Goal: Information Seeking & Learning: Learn about a topic

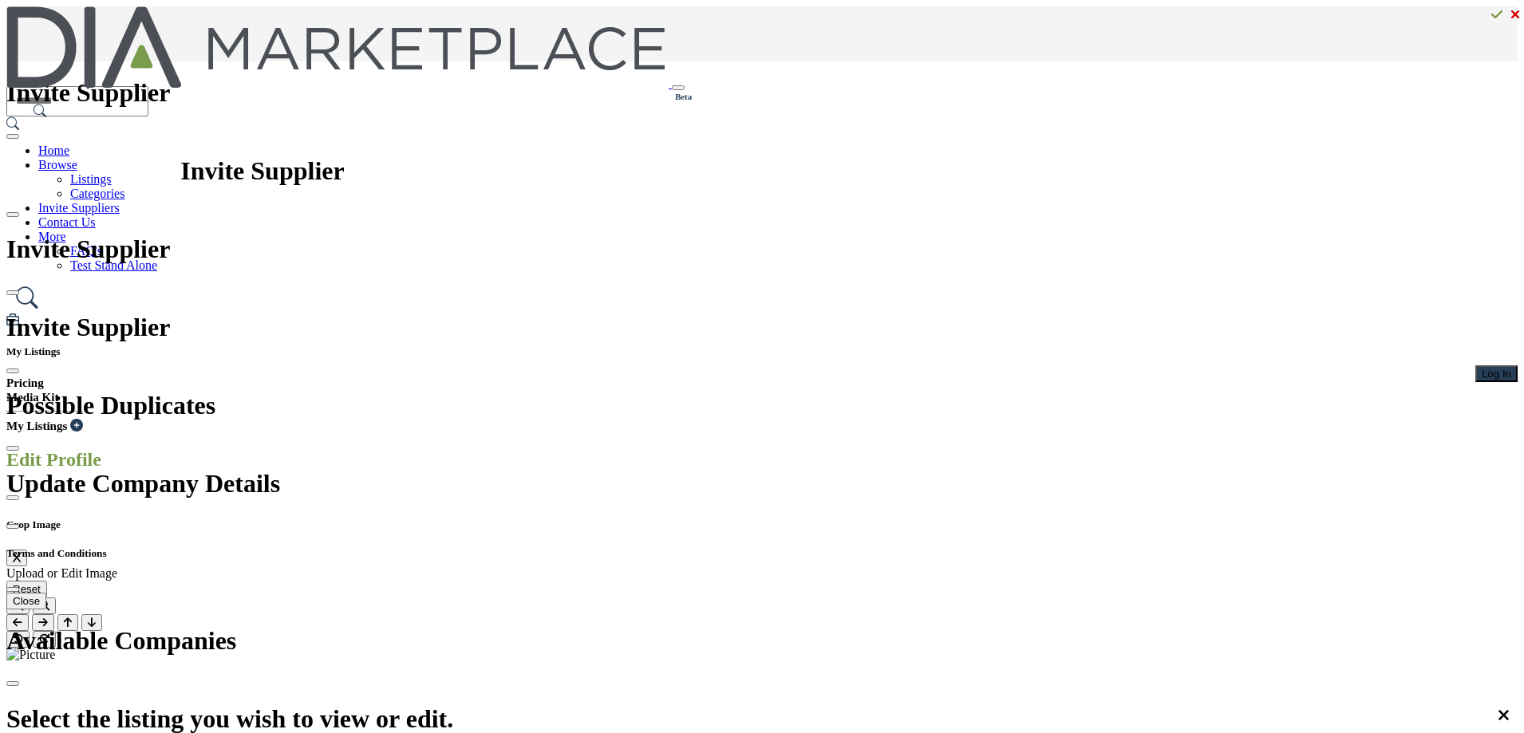
click at [1482, 368] on span "Log In" at bounding box center [1497, 374] width 30 height 12
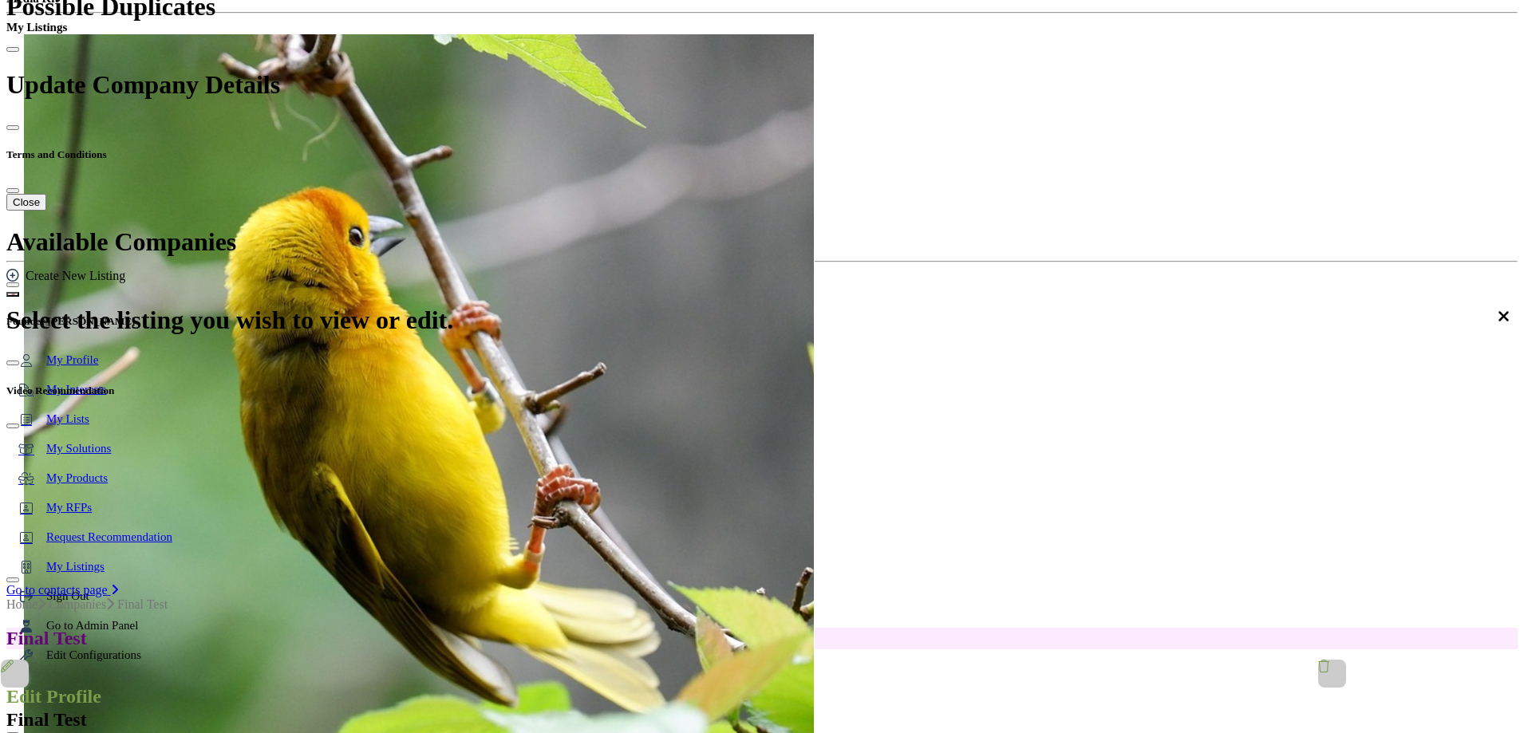
scroll to position [160, 0]
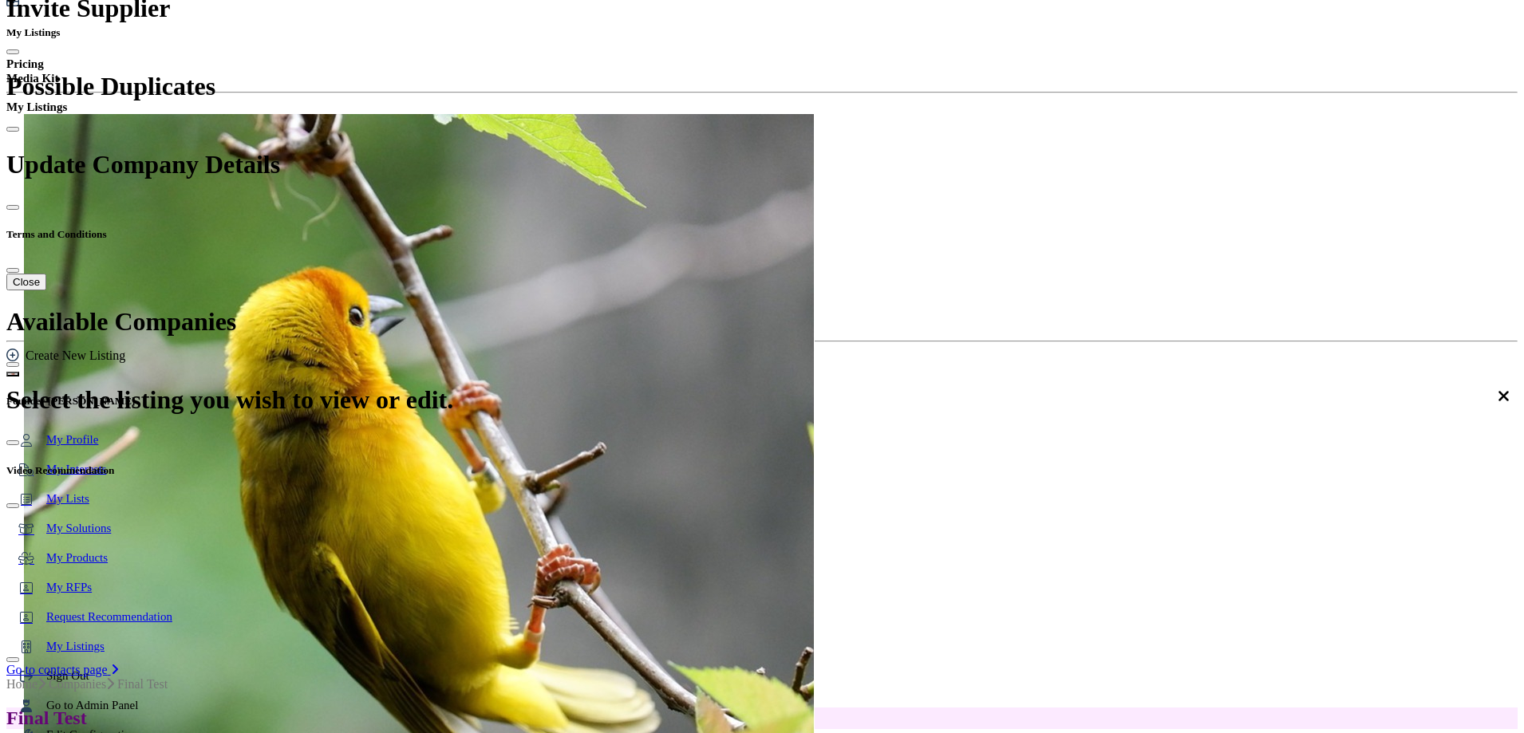
scroll to position [479, 0]
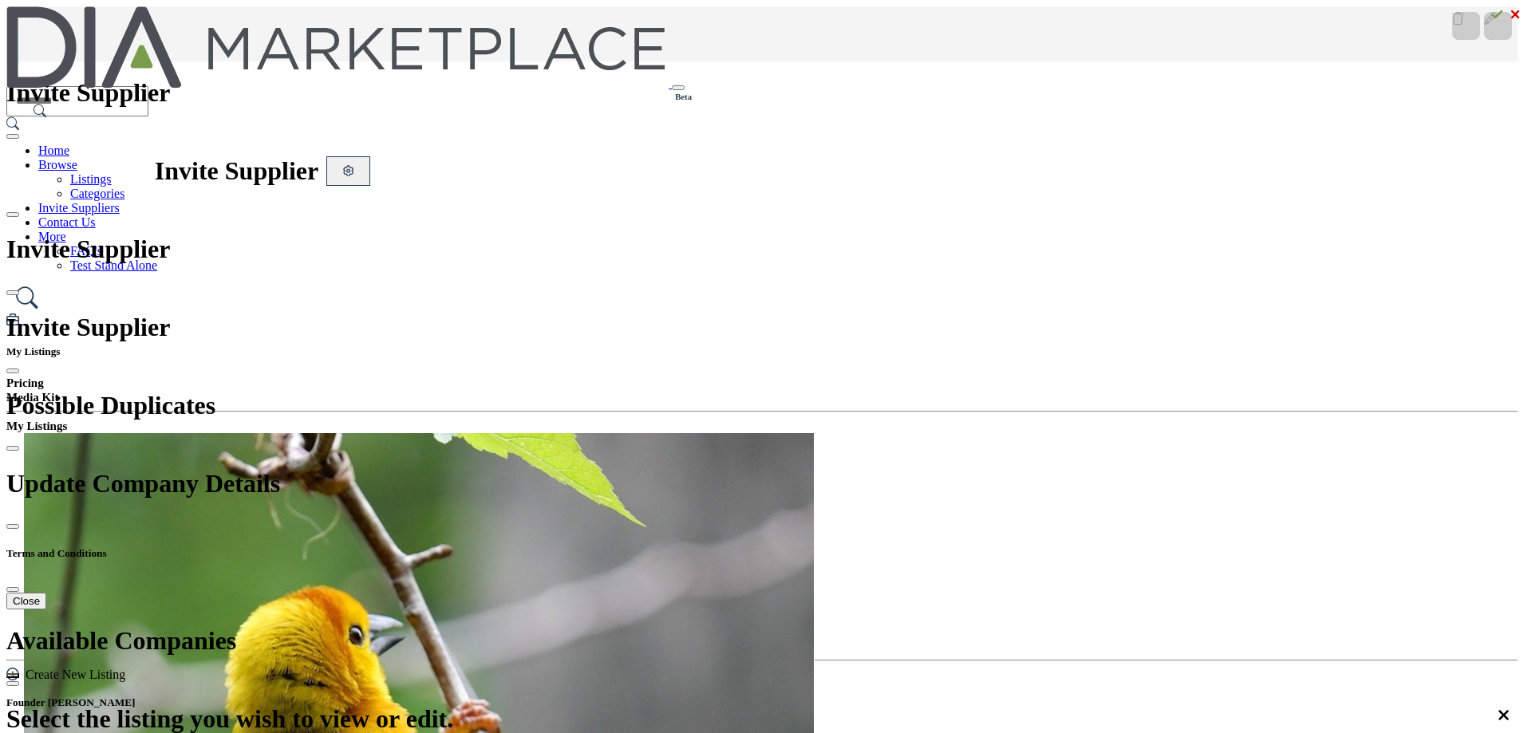
scroll to position [559, 0]
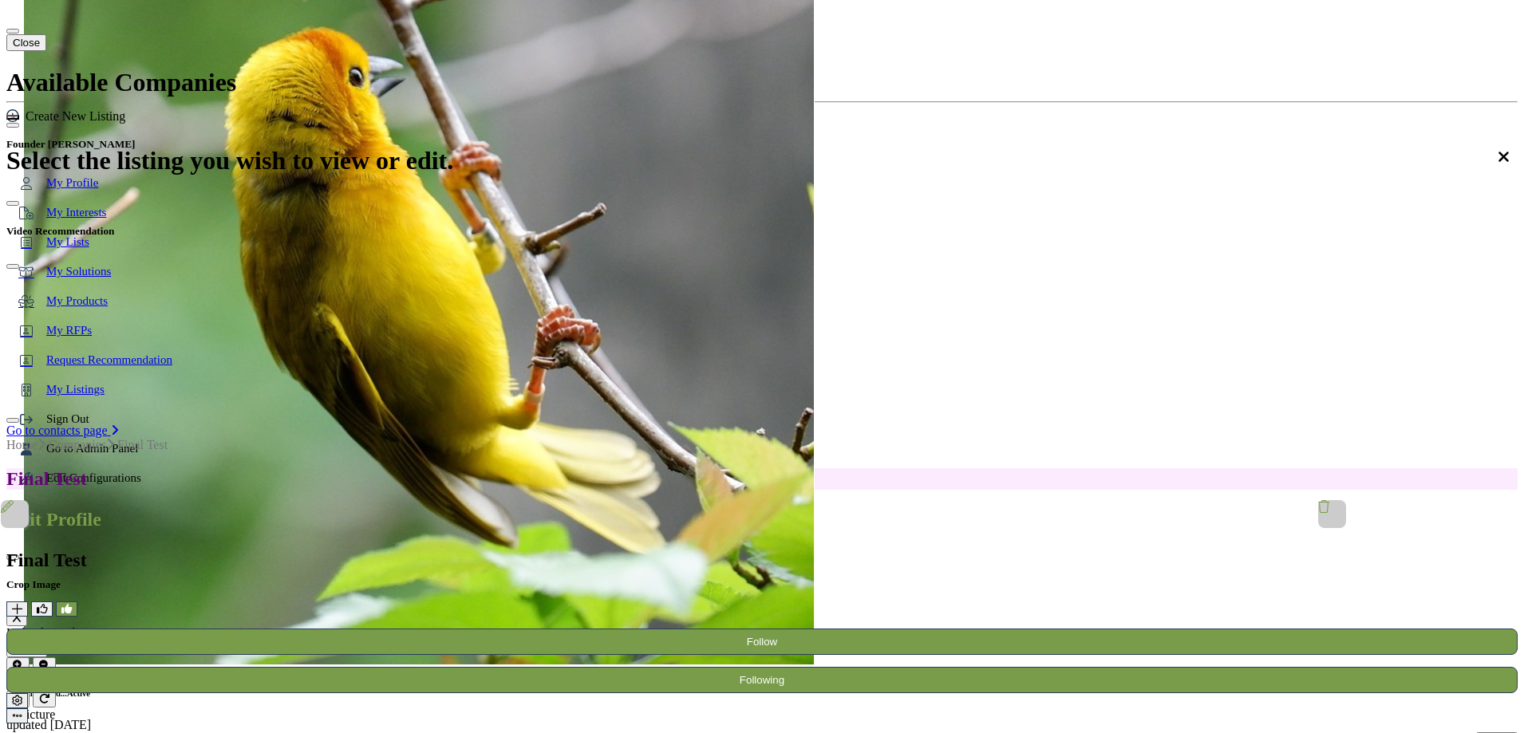
click at [0, 0] on div at bounding box center [0, 0] width 0 height 0
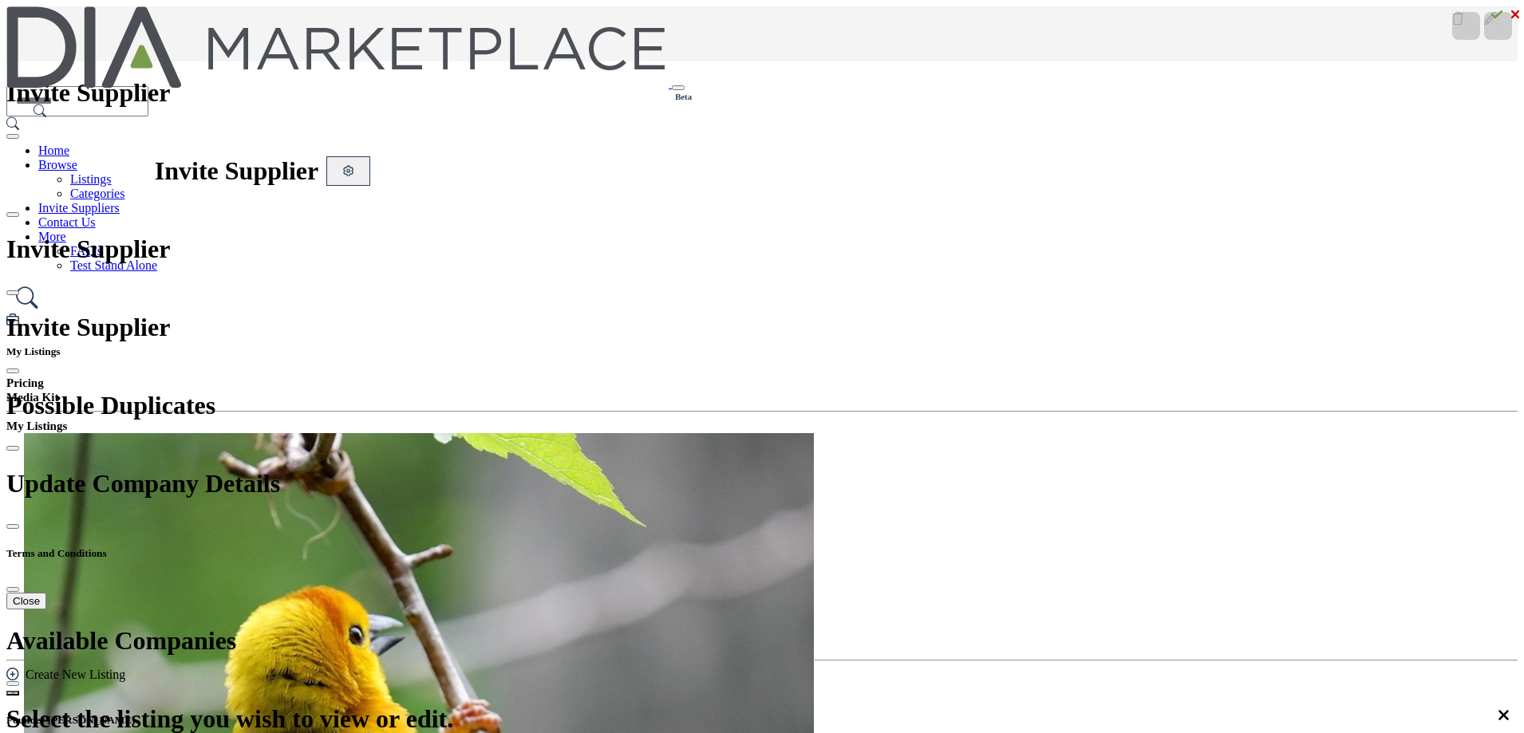
scroll to position [479, 0]
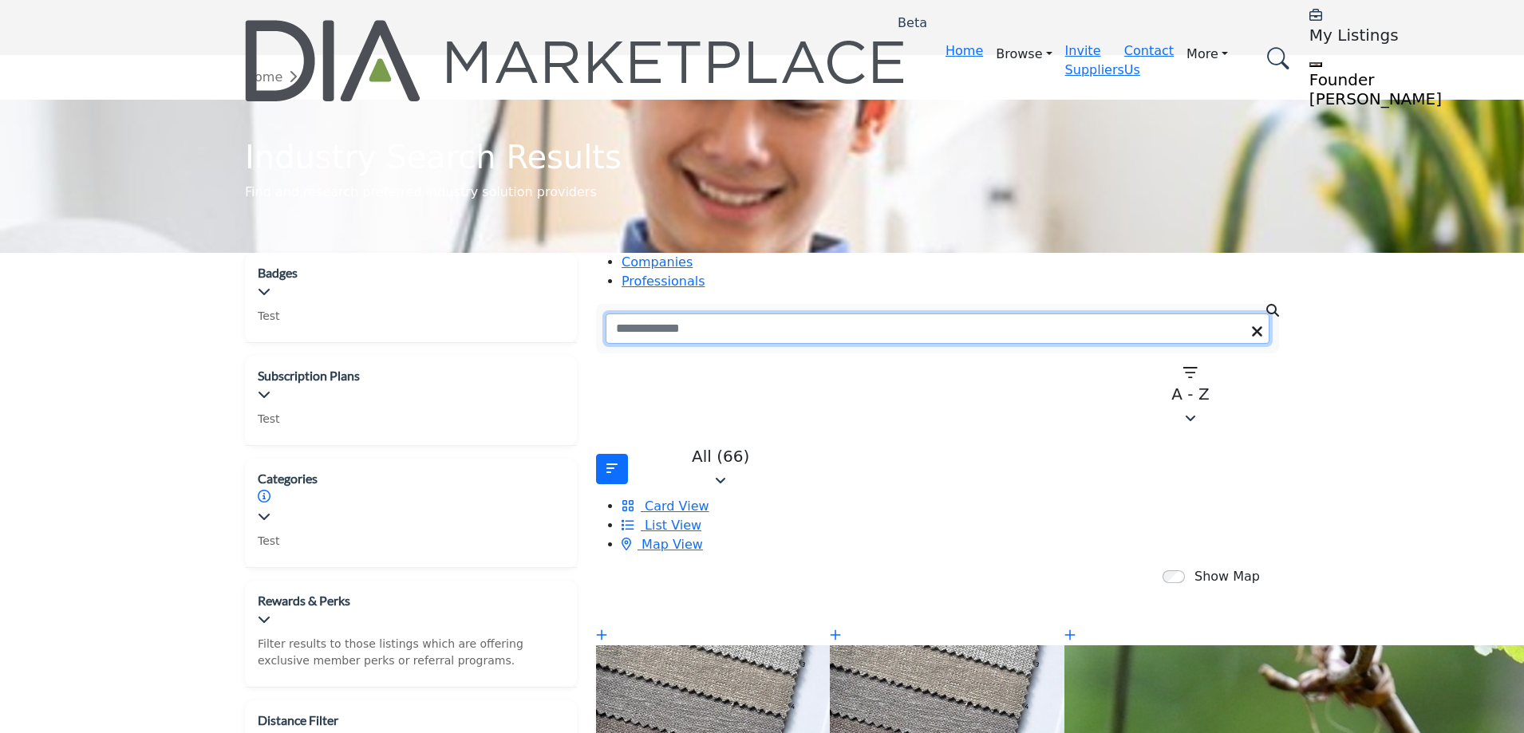
click at [742, 314] on input "Search Keyword" at bounding box center [938, 329] width 664 height 30
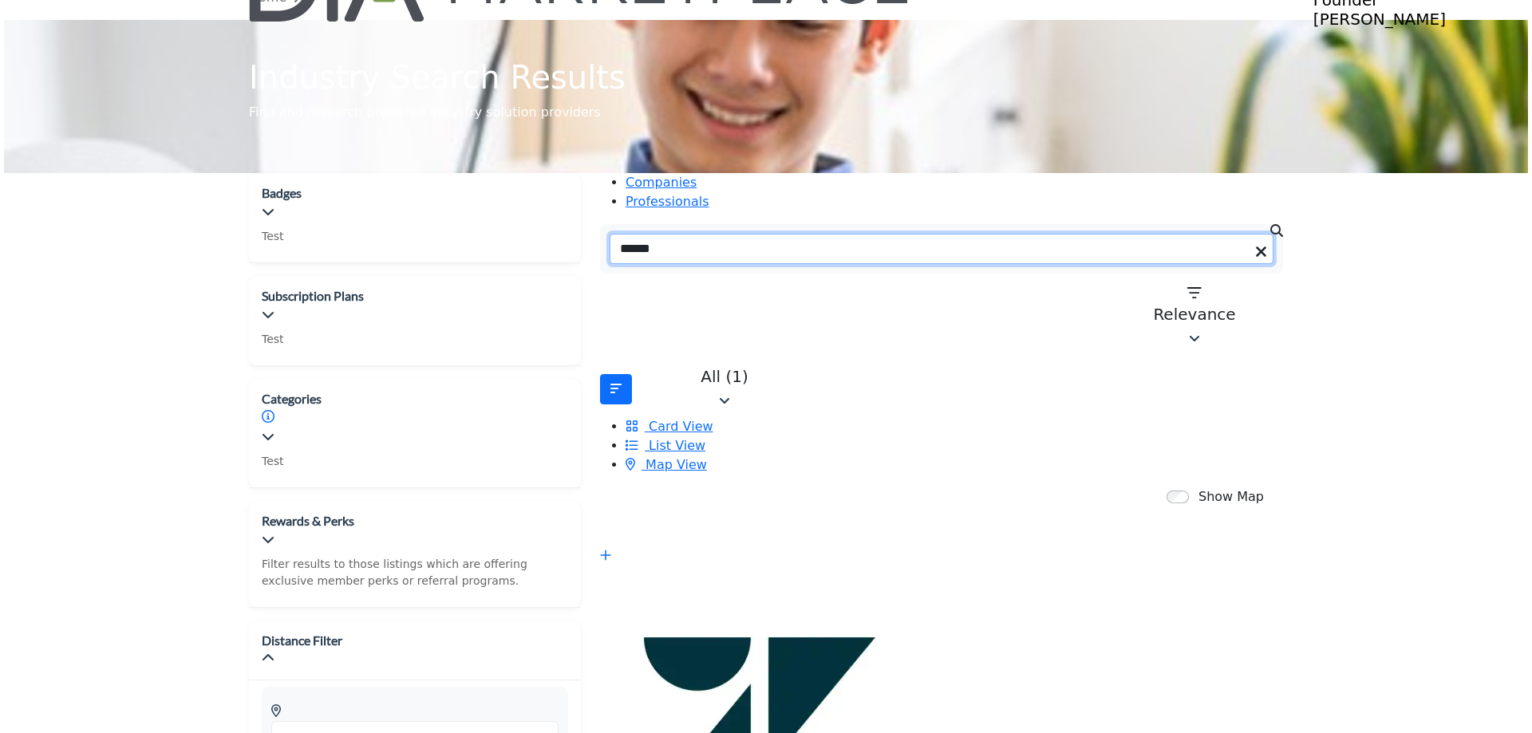
scroll to position [319, 0]
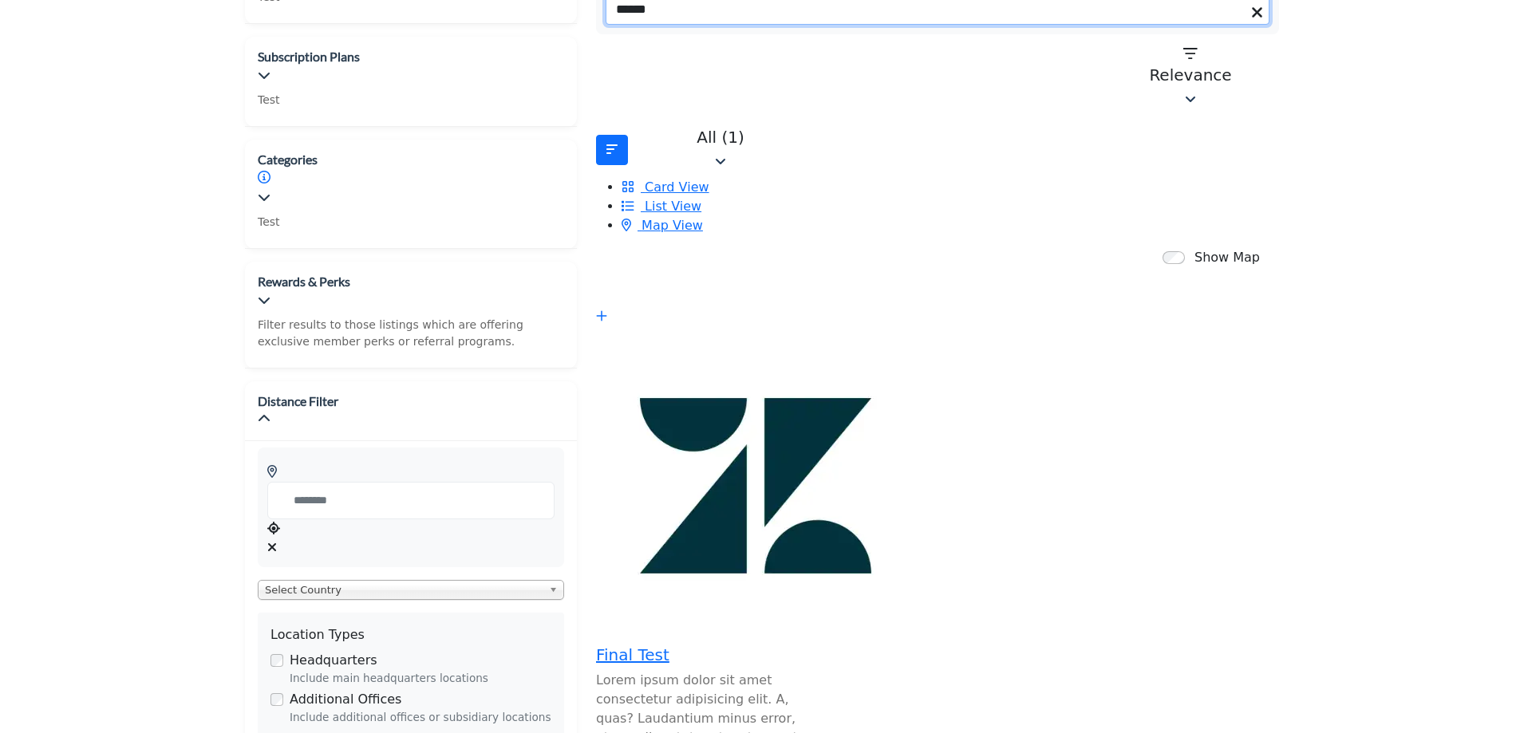
type input "*****"
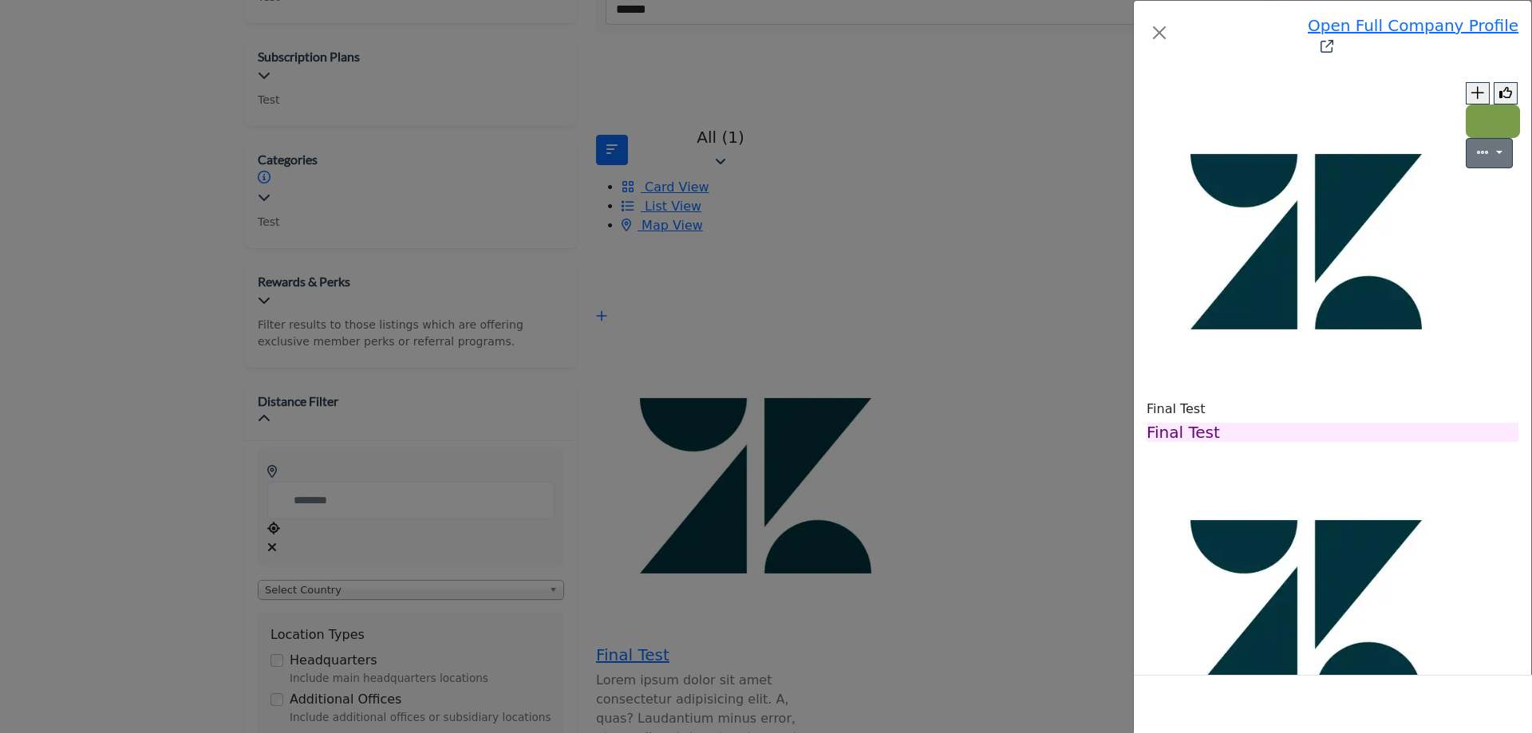
scroll to position [543, 0]
click at [177, 283] on div "Open Full Company Profile Final Test Follow Following Recommend" at bounding box center [766, 366] width 1532 height 733
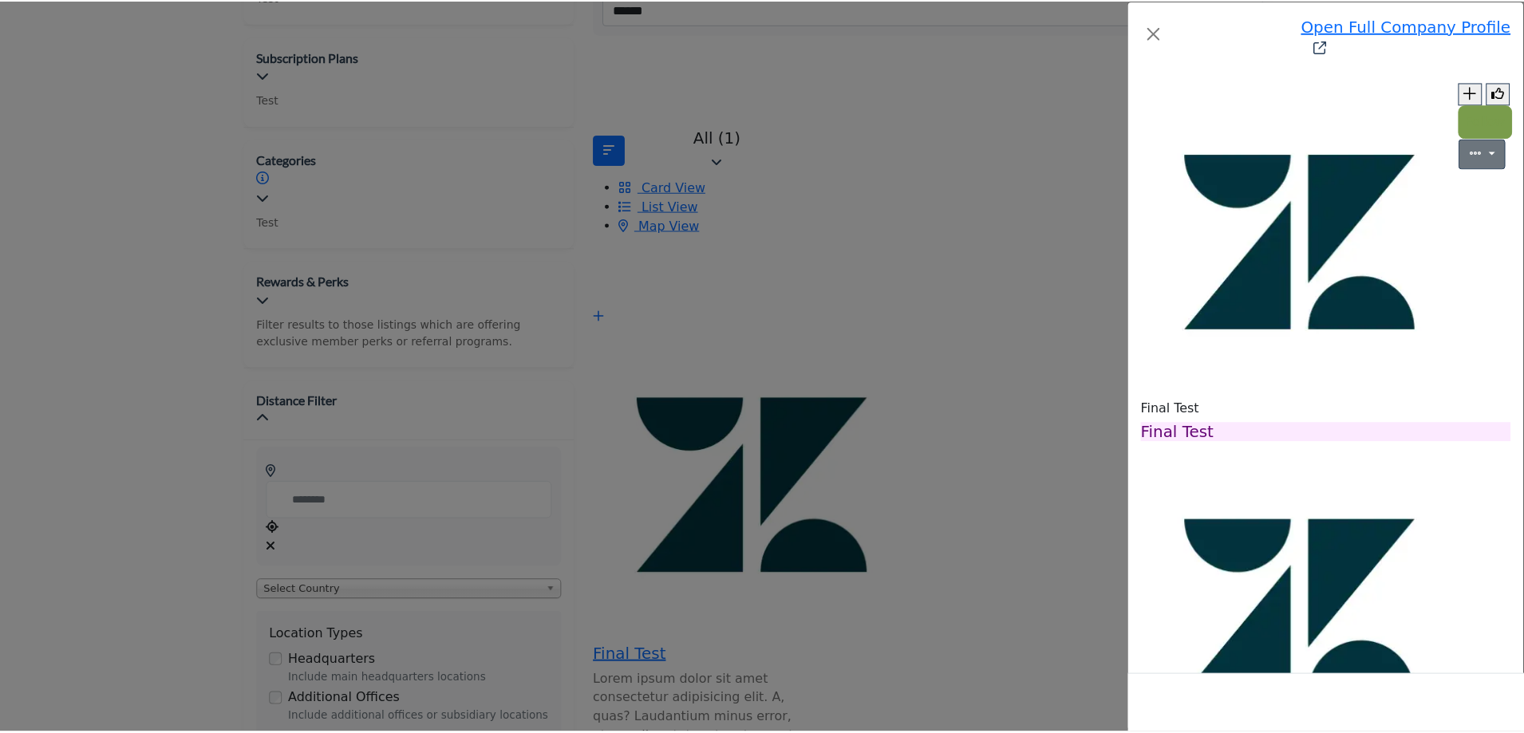
scroll to position [703, 0]
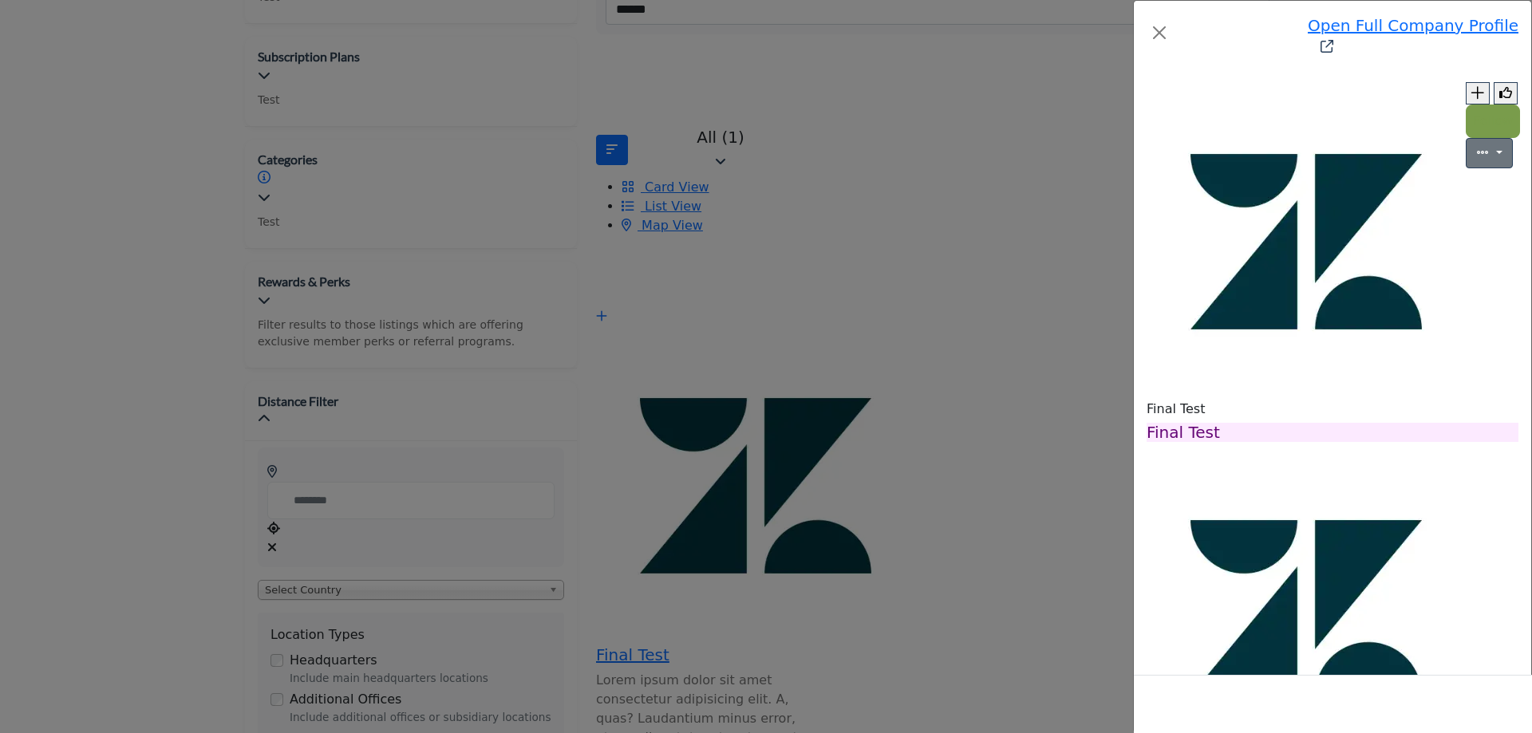
click at [227, 322] on div "Open Full Company Profile Final Test Follow Following Recommend" at bounding box center [766, 366] width 1532 height 733
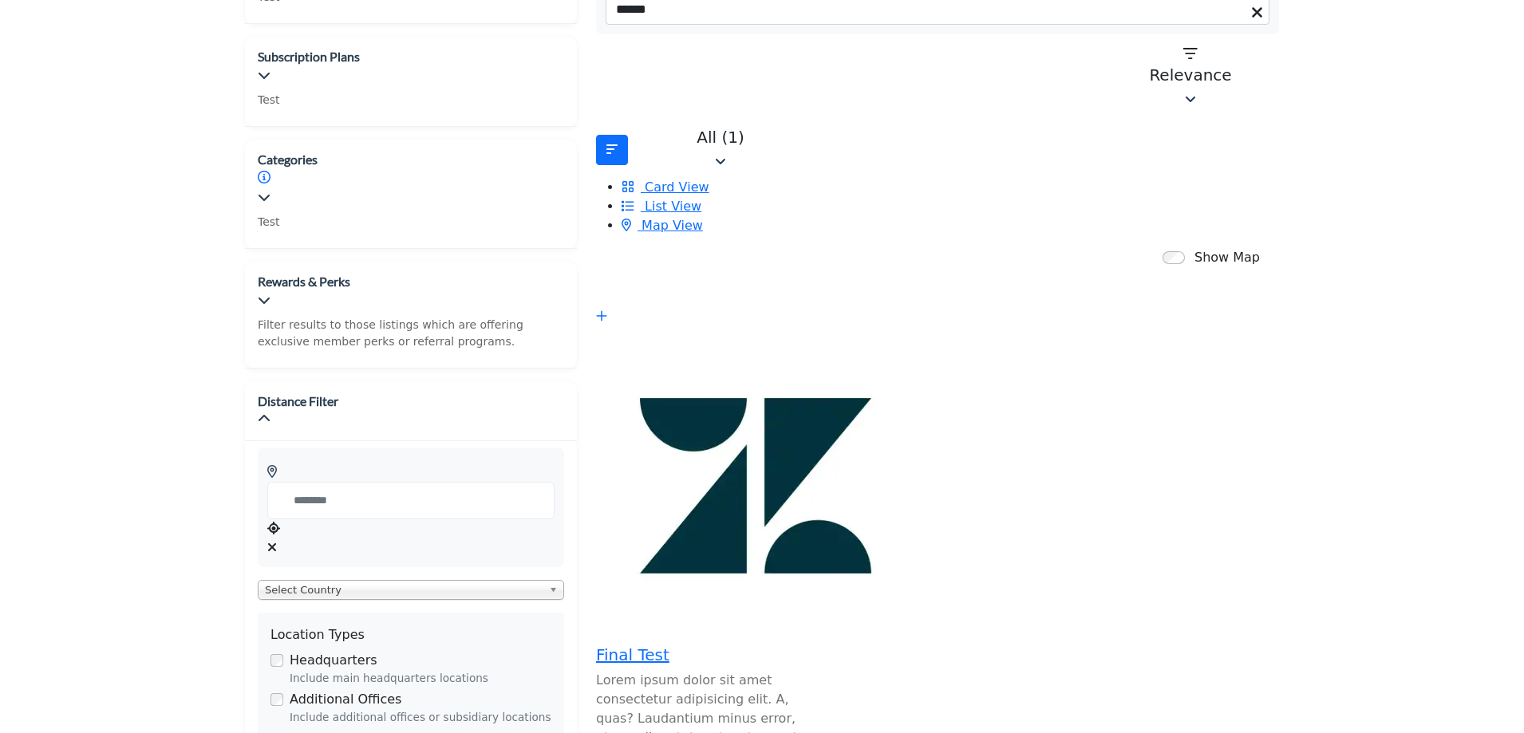
click at [0, 0] on div "Open Full Company Profile Final Test Follow Following Recommend" at bounding box center [0, 0] width 0 height 0
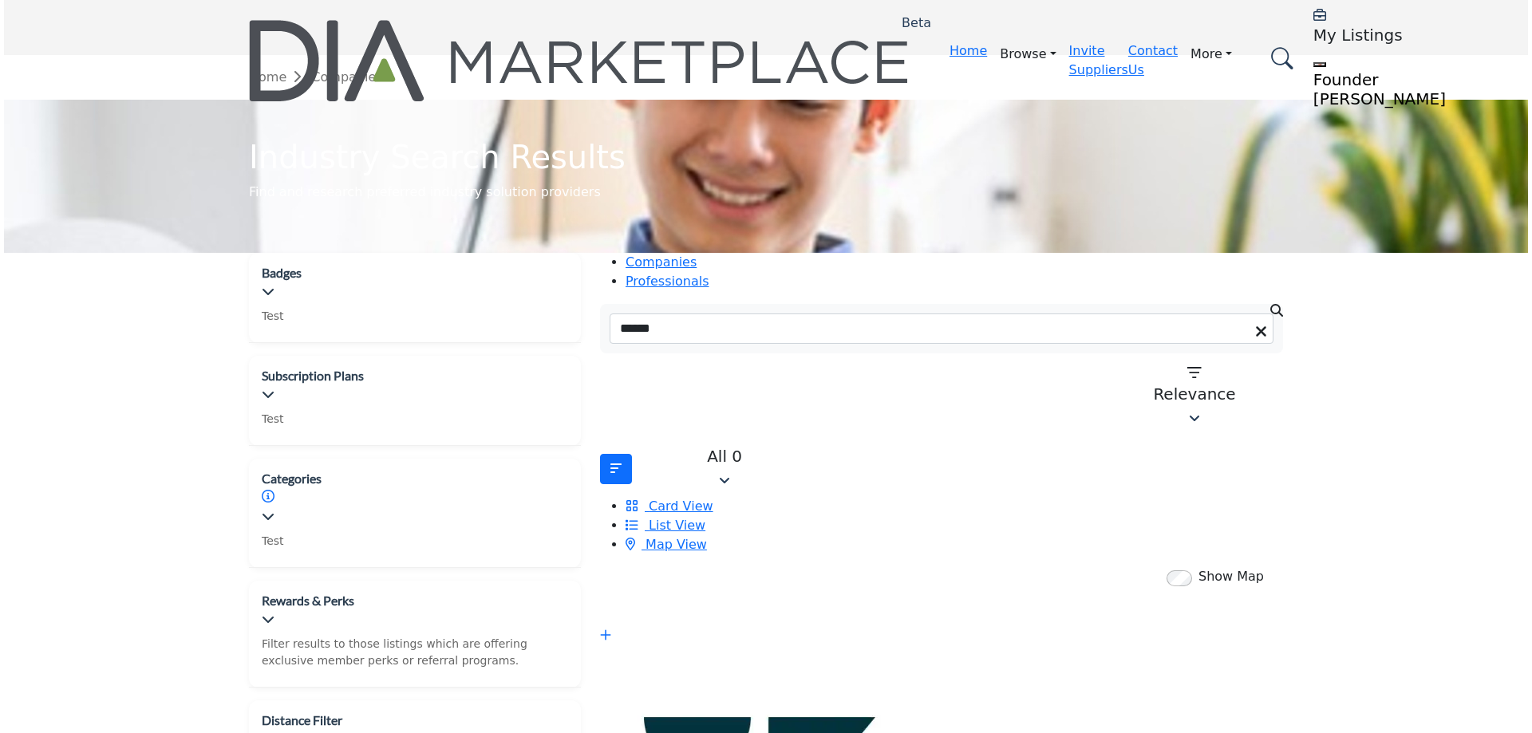
scroll to position [319, 0]
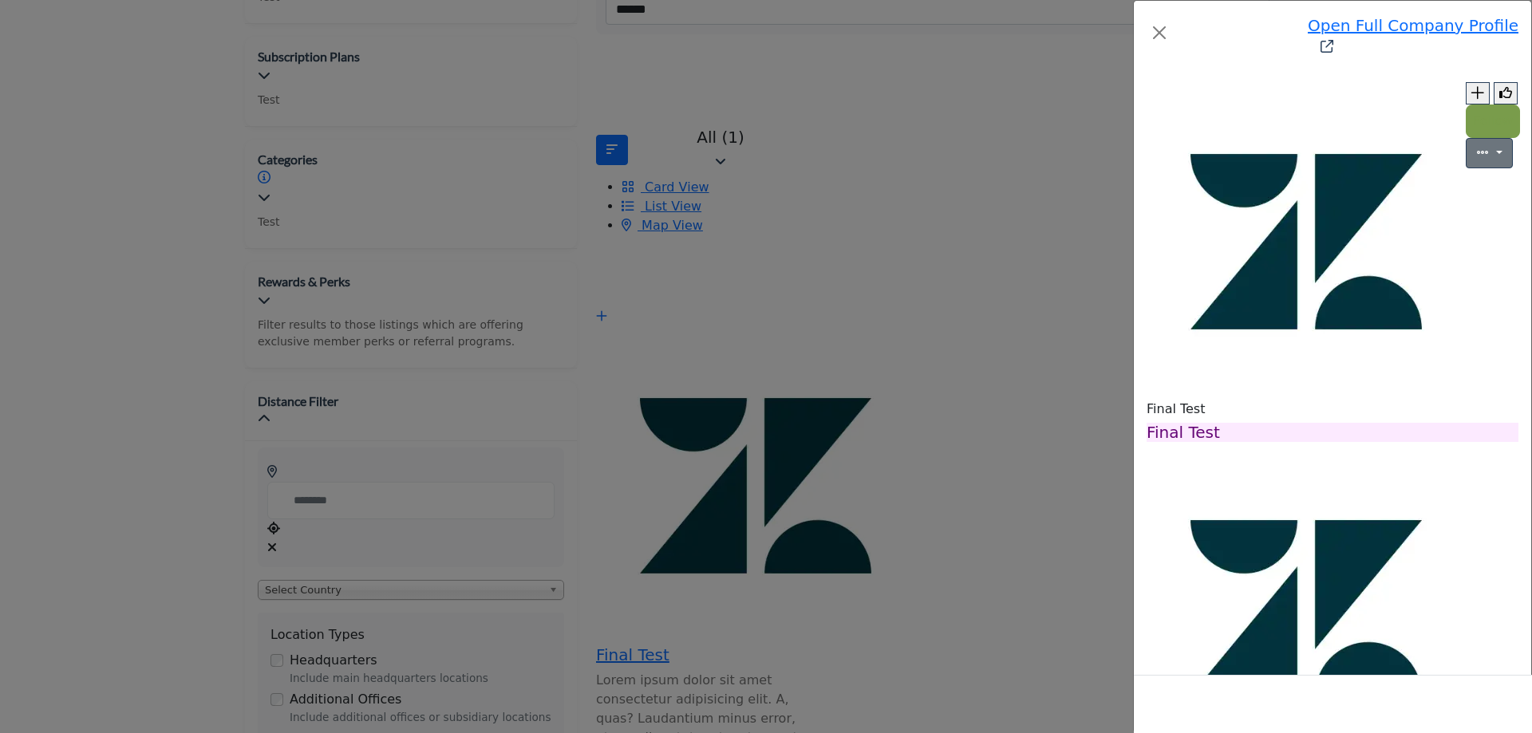
scroll to position [623, 0]
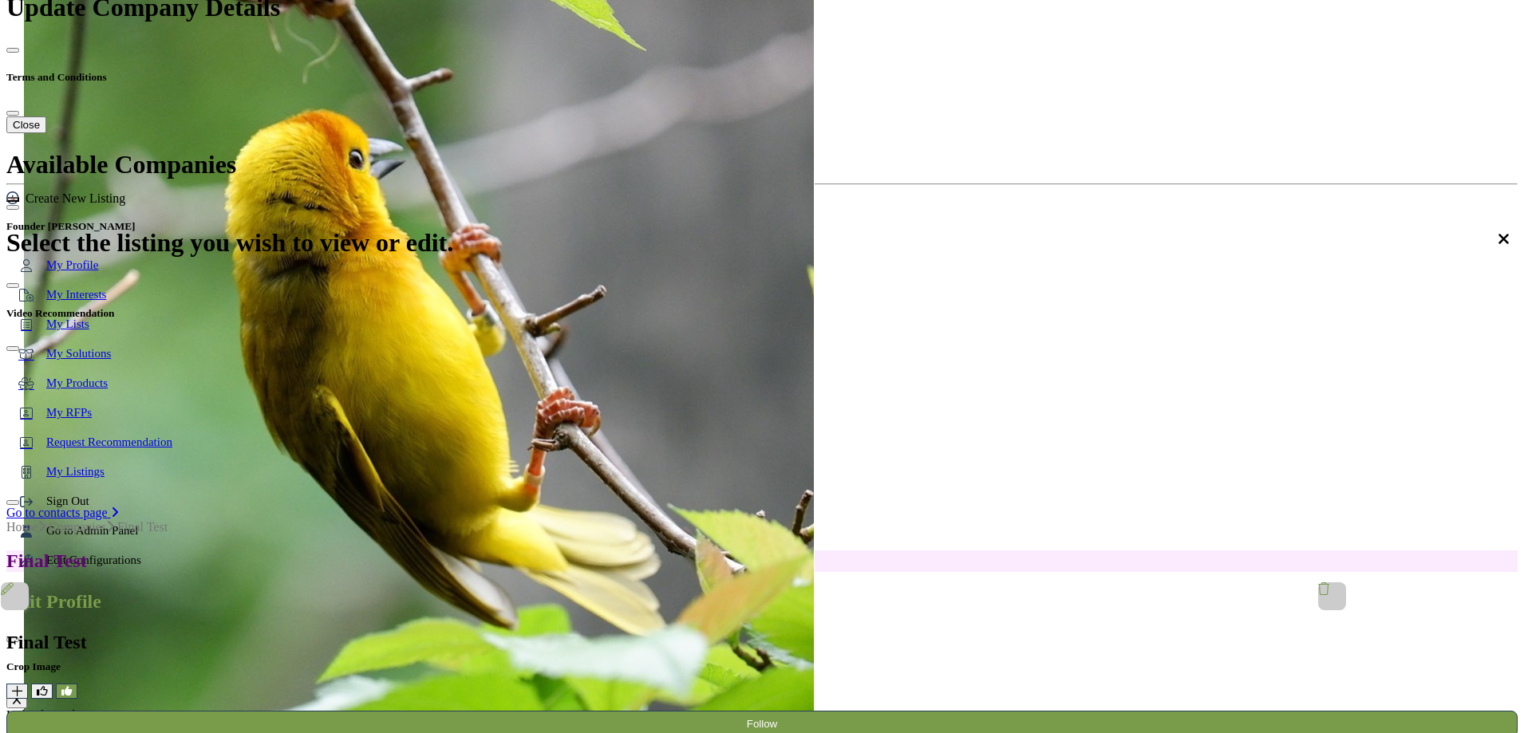
scroll to position [476, 0]
click at [0, 0] on div at bounding box center [0, 0] width 0 height 0
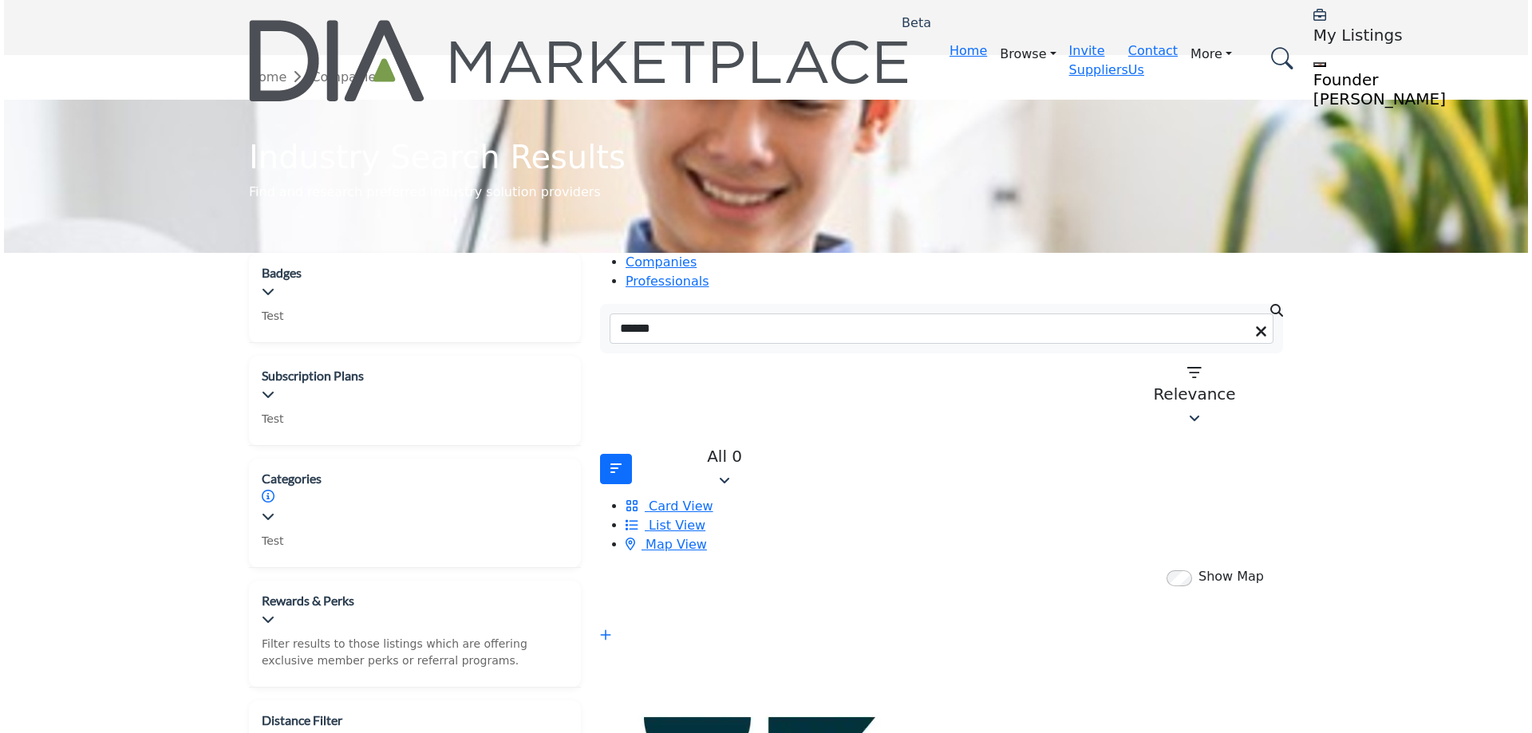
scroll to position [319, 0]
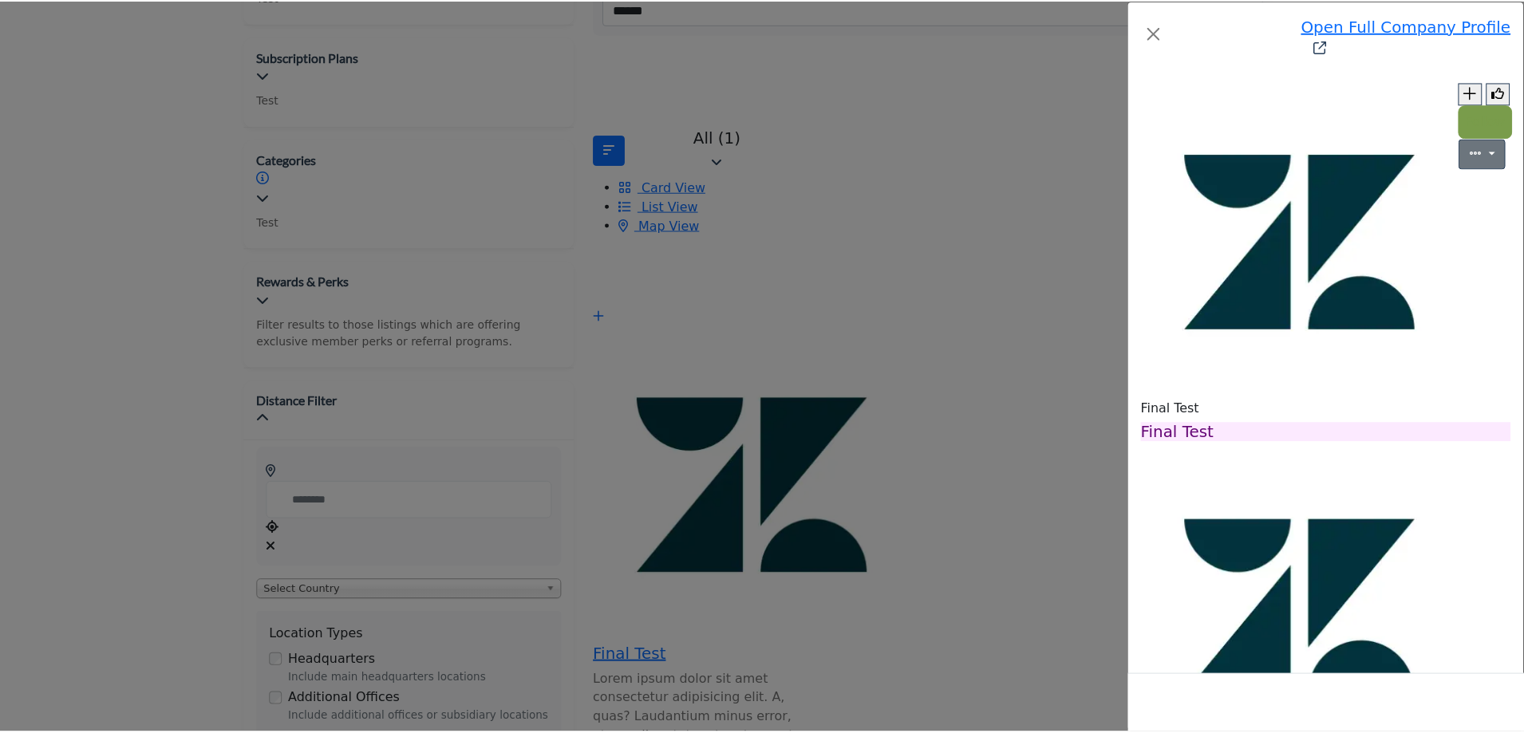
scroll to position [543, 0]
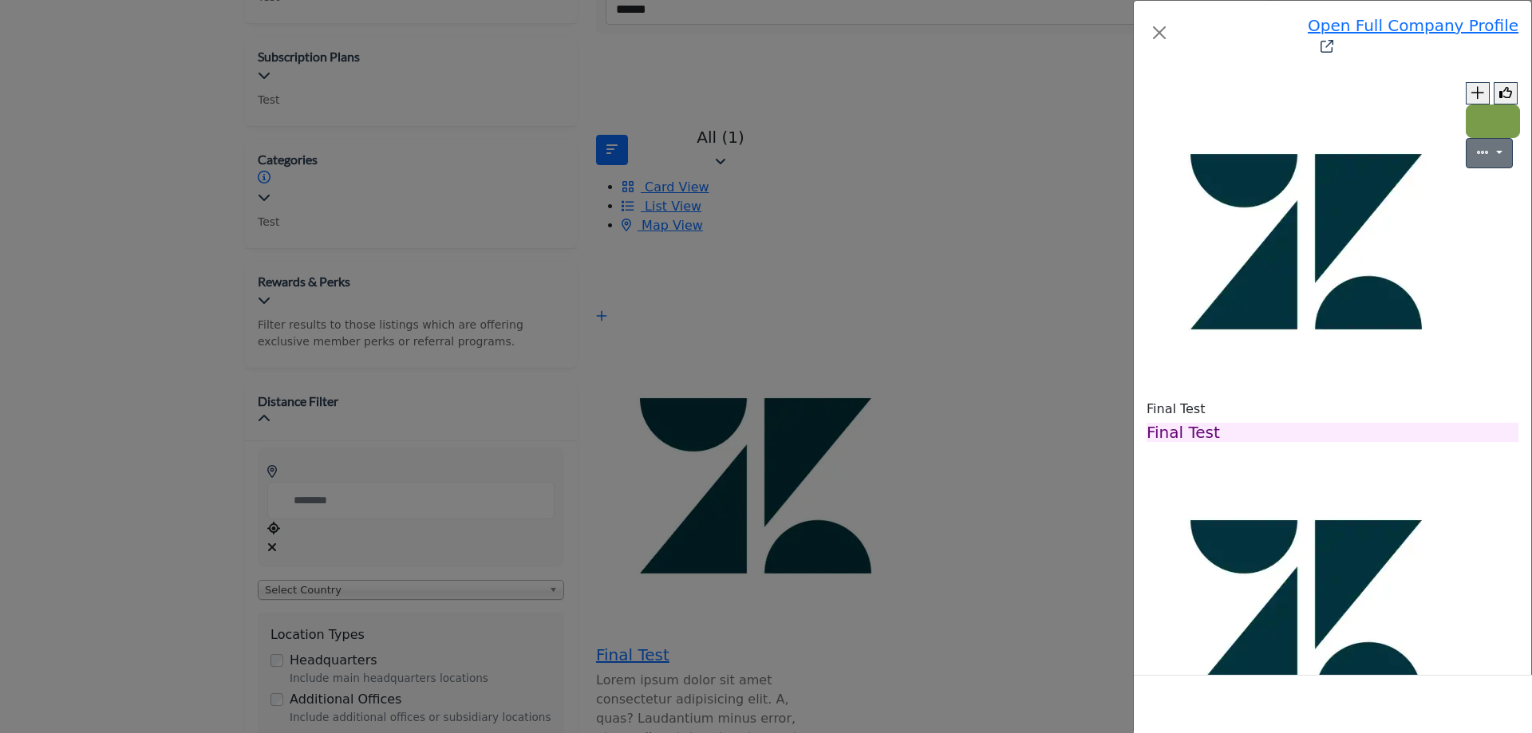
click at [298, 524] on div "Open Full Company Profile Final Test Follow Following Recommend" at bounding box center [766, 366] width 1532 height 733
